Goal: Task Accomplishment & Management: Use online tool/utility

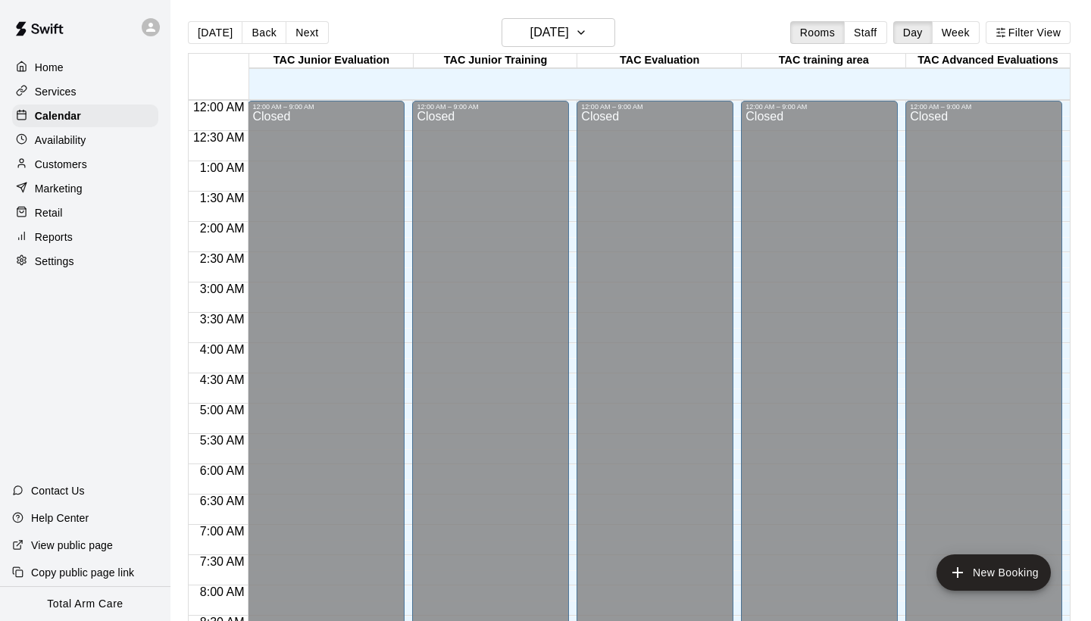
scroll to position [522, 0]
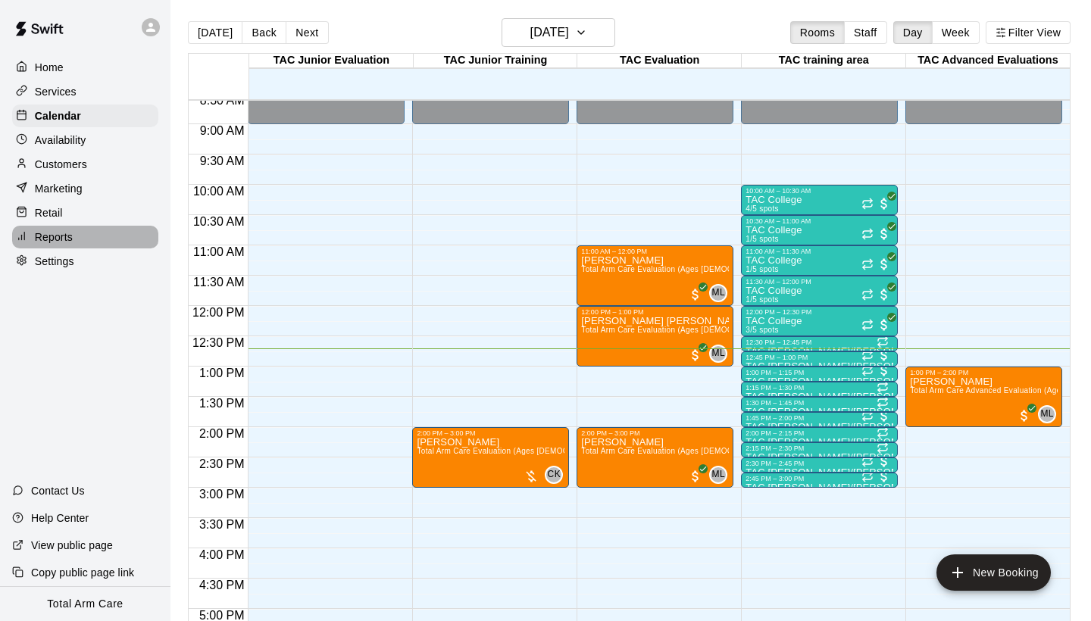
click at [17, 236] on icon at bounding box center [21, 235] width 11 height 11
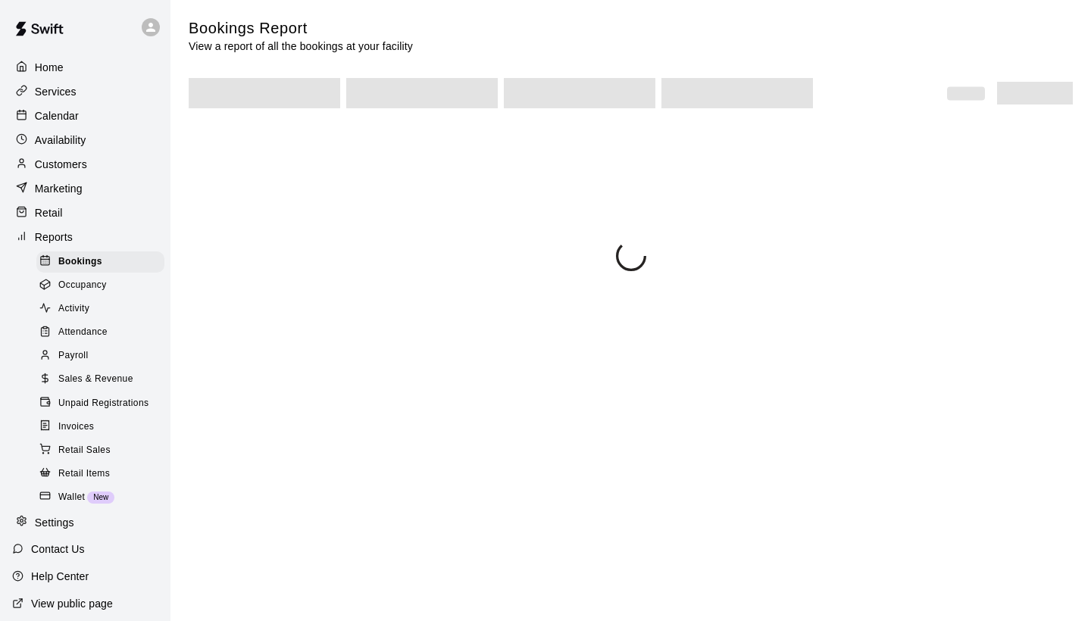
click at [89, 333] on span "Attendance" at bounding box center [82, 332] width 49 height 15
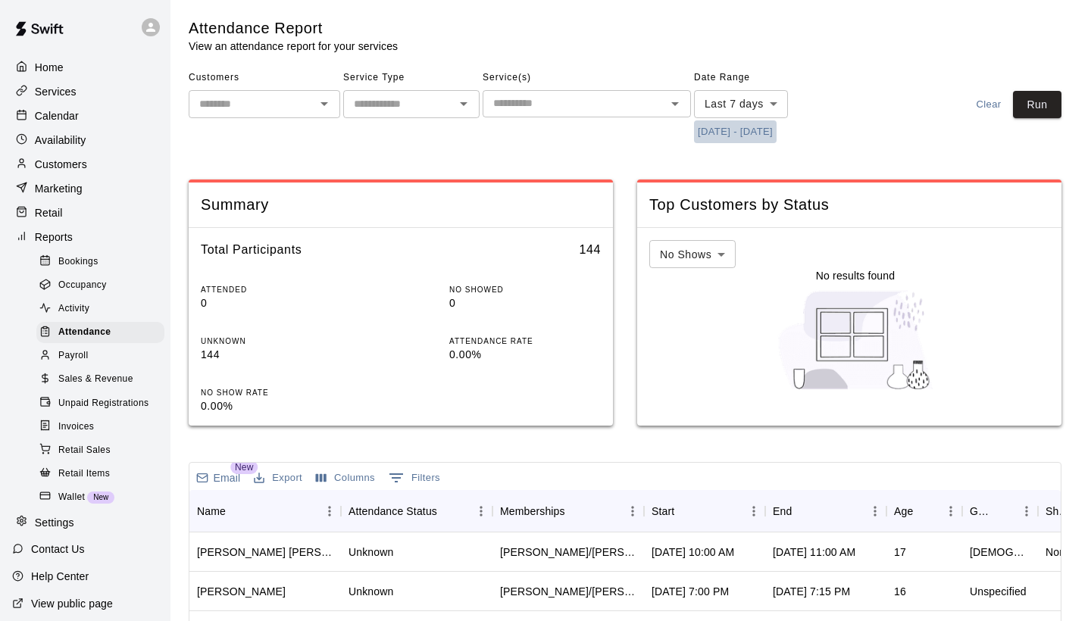
click at [737, 127] on button "[DATE] - [DATE]" at bounding box center [735, 131] width 83 height 23
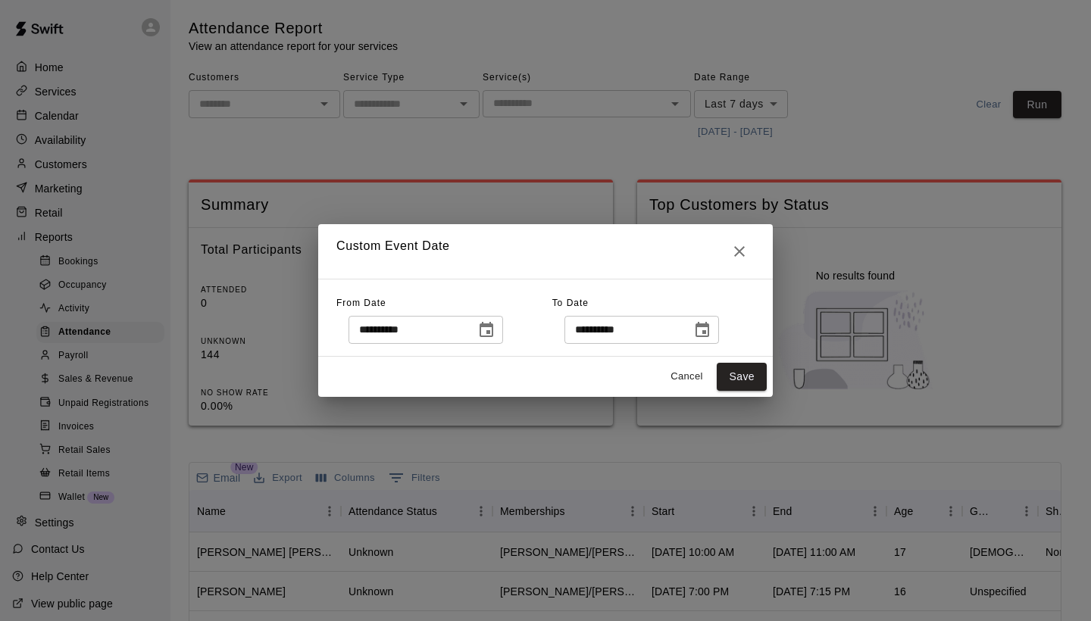
click at [493, 334] on icon "Choose date, selected date is Aug 11, 2025" at bounding box center [487, 329] width 14 height 15
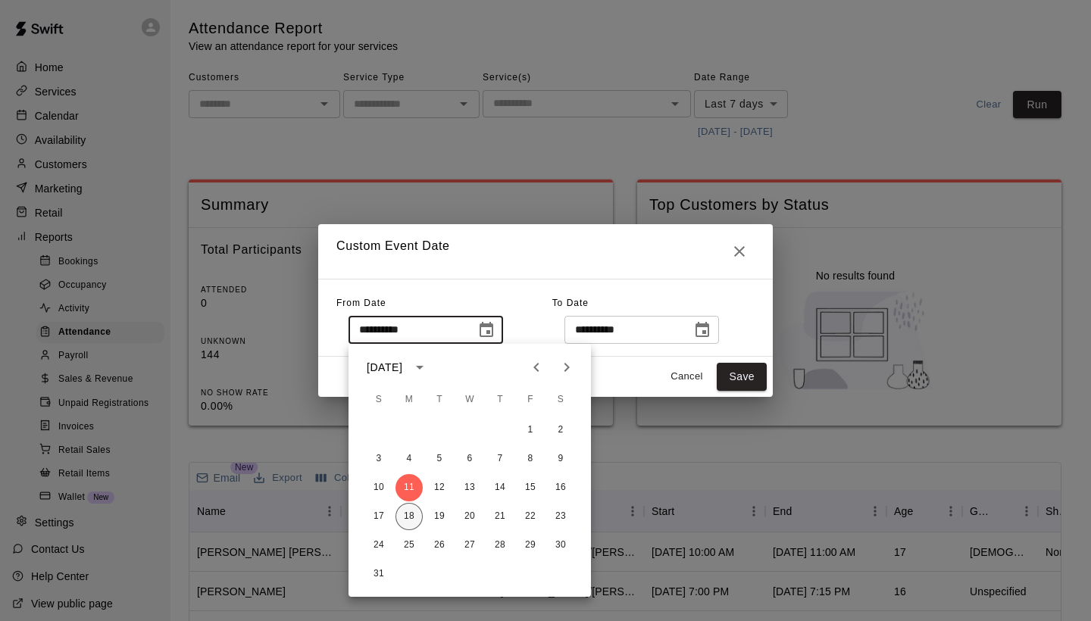
click at [411, 514] on button "18" at bounding box center [408, 516] width 27 height 27
type input "**********"
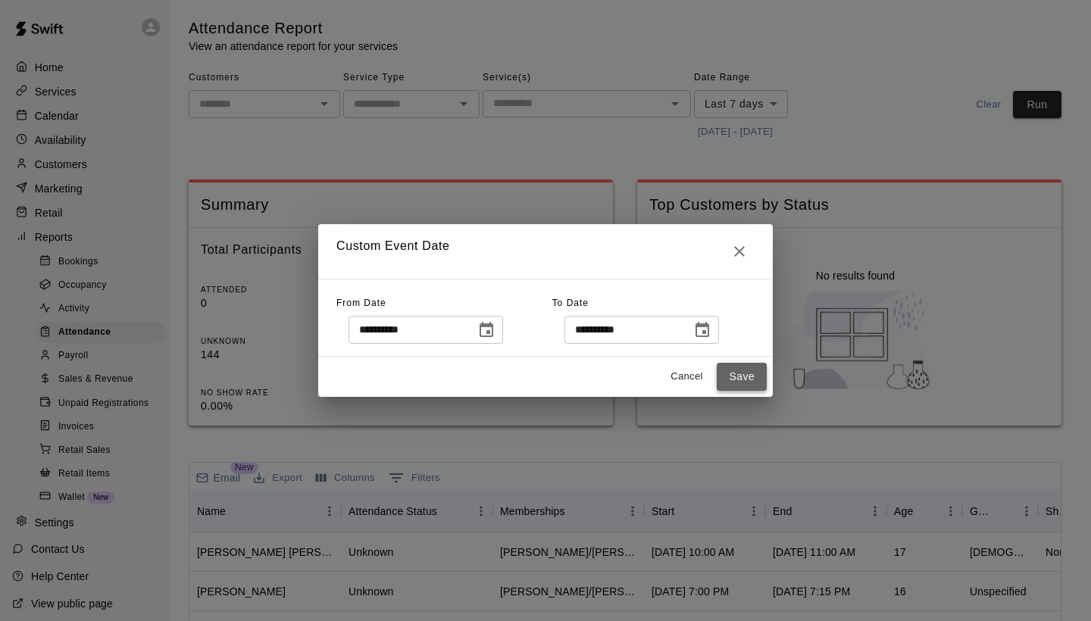
click at [742, 378] on button "Save" at bounding box center [742, 377] width 50 height 28
type input "******"
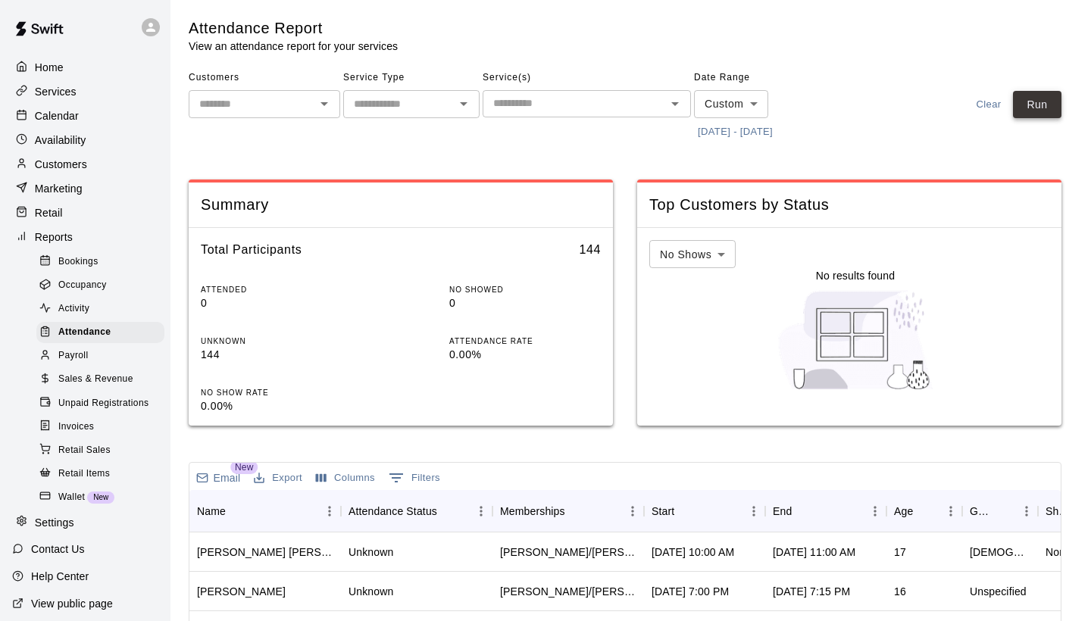
click at [1027, 105] on button "Run" at bounding box center [1037, 105] width 48 height 28
click at [718, 516] on div "Start" at bounding box center [696, 511] width 91 height 42
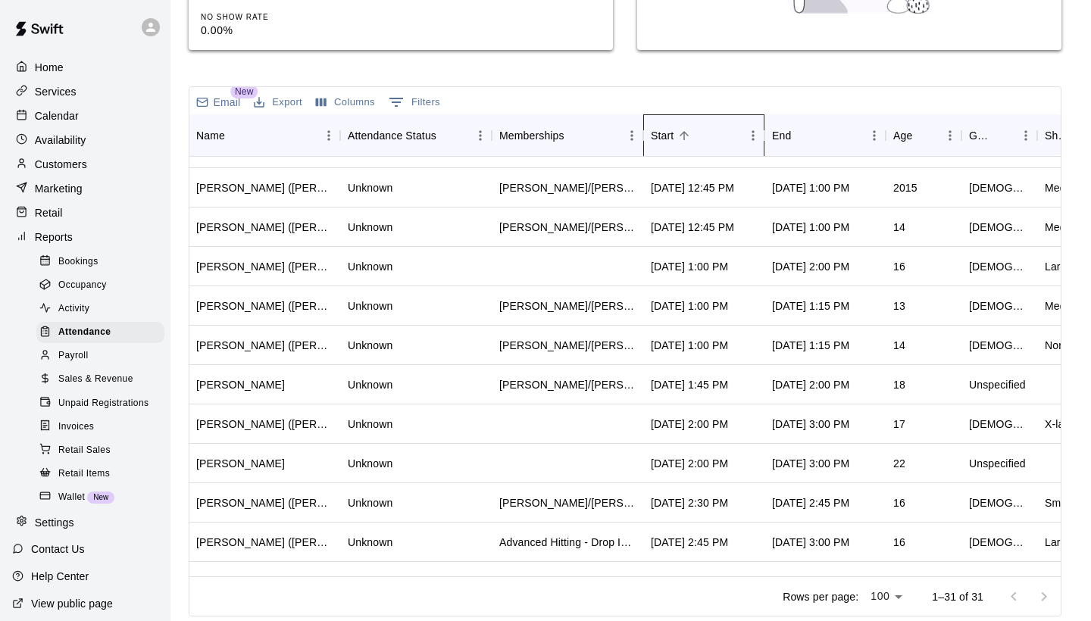
scroll to position [483, 1]
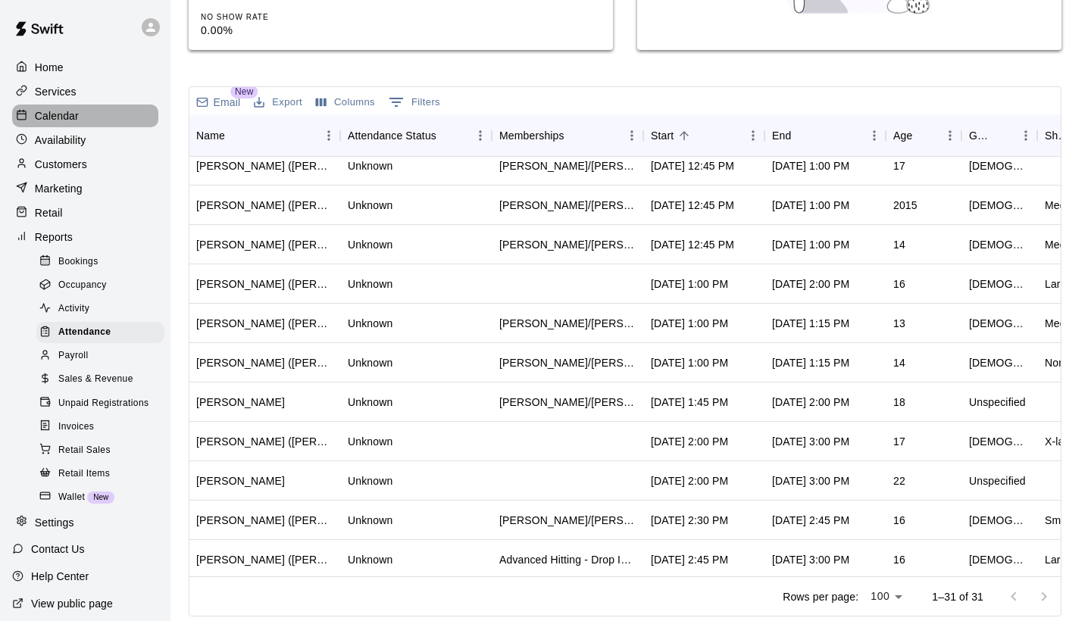
click at [86, 114] on div "Calendar" at bounding box center [85, 116] width 146 height 23
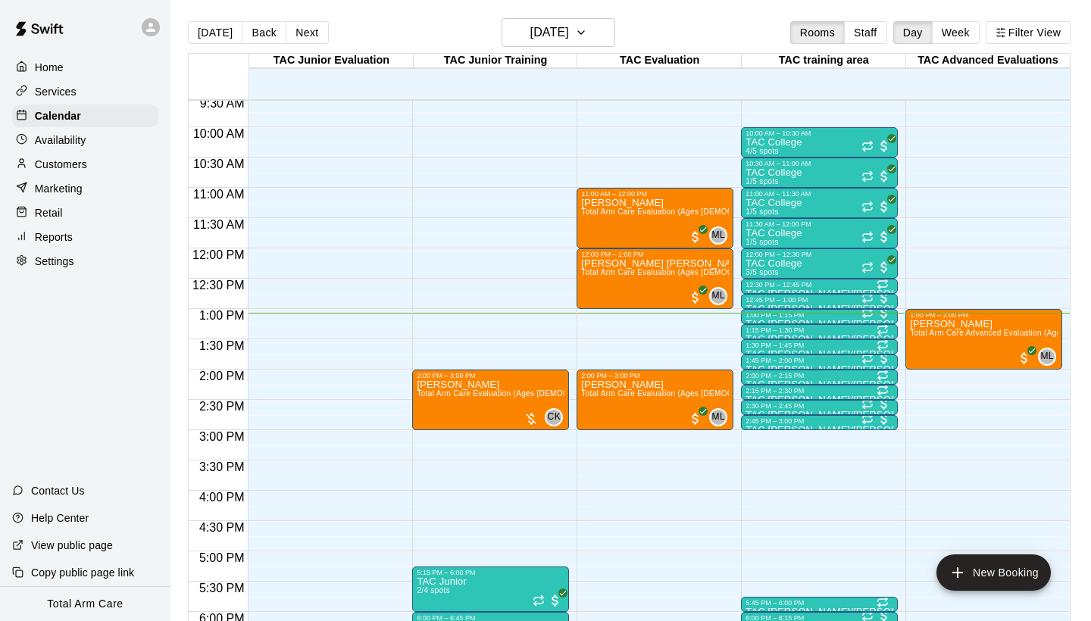
scroll to position [570, 0]
